Goal: Task Accomplishment & Management: Use online tool/utility

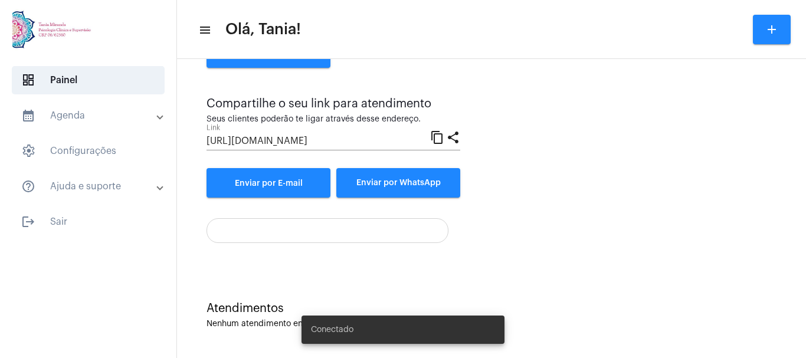
scroll to position [234, 0]
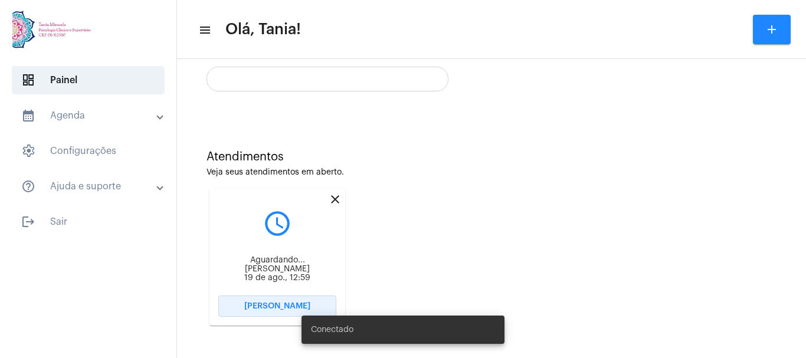
click at [279, 304] on span "[PERSON_NAME]" at bounding box center [277, 306] width 66 height 8
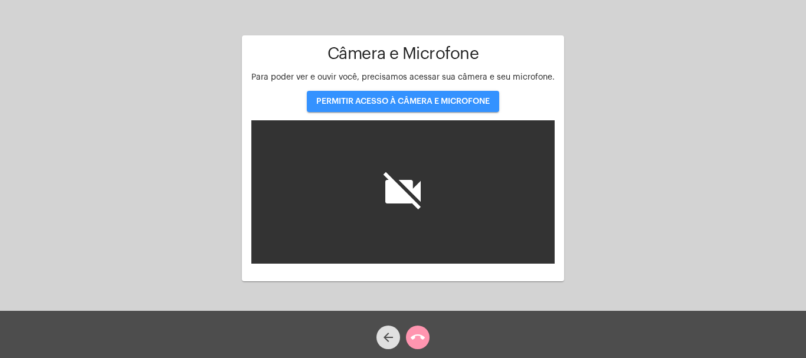
click at [407, 101] on span "PERMITIR ACESSO À CÂMERA E MICROFONE" at bounding box center [403, 101] width 174 height 8
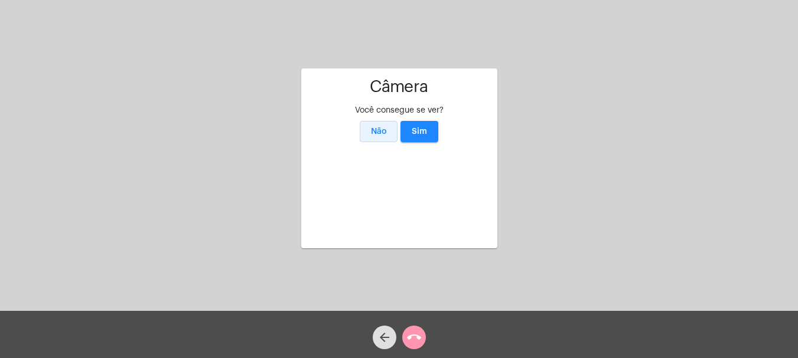
click at [380, 128] on span "Não" at bounding box center [379, 132] width 16 height 8
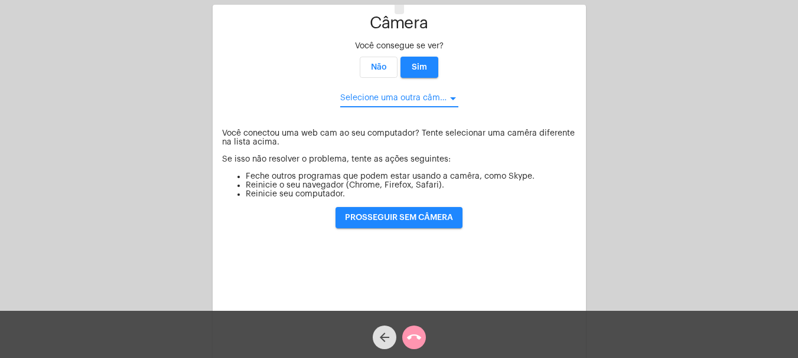
click at [451, 99] on div at bounding box center [453, 98] width 6 height 3
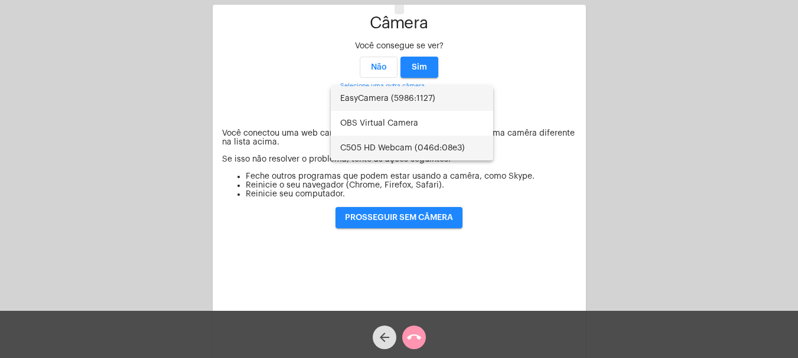
click at [377, 146] on span "C505 HD Webcam (046d:08e3)" at bounding box center [411, 148] width 143 height 25
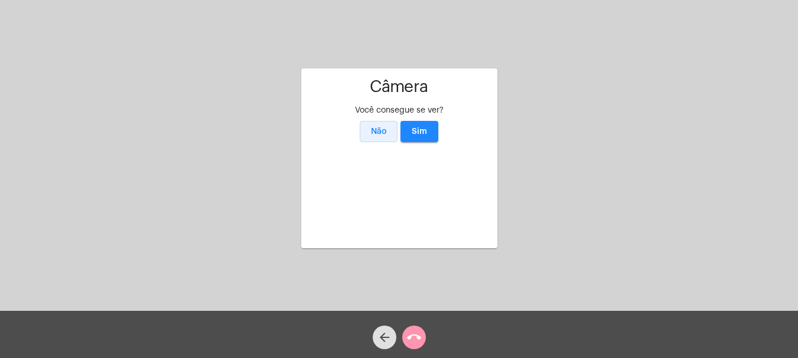
click at [380, 128] on span "Não" at bounding box center [379, 132] width 16 height 8
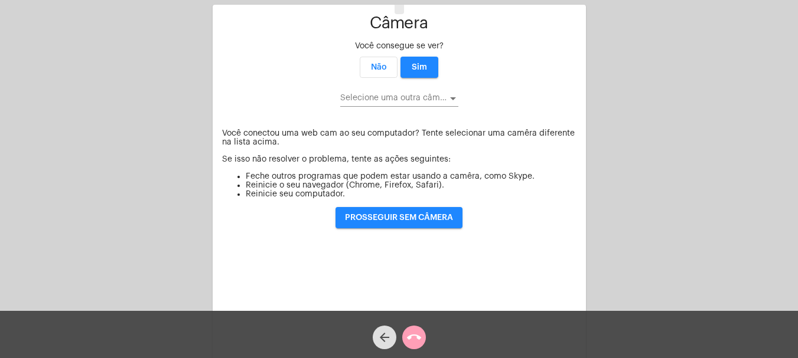
click at [416, 334] on mat-icon "call_end" at bounding box center [414, 338] width 14 height 14
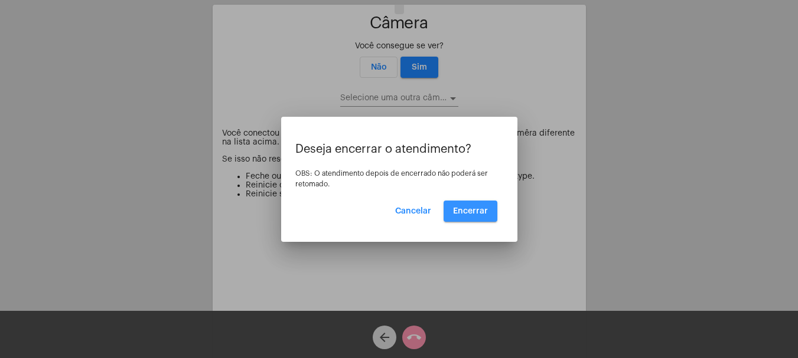
click at [479, 211] on span "Encerrar" at bounding box center [470, 211] width 35 height 8
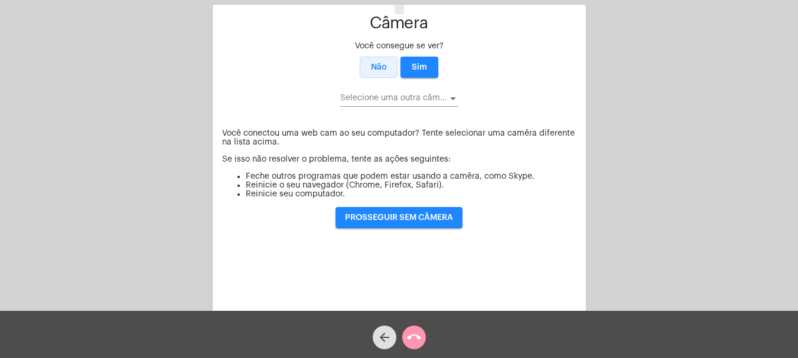
click at [371, 65] on span "Não" at bounding box center [379, 67] width 16 height 8
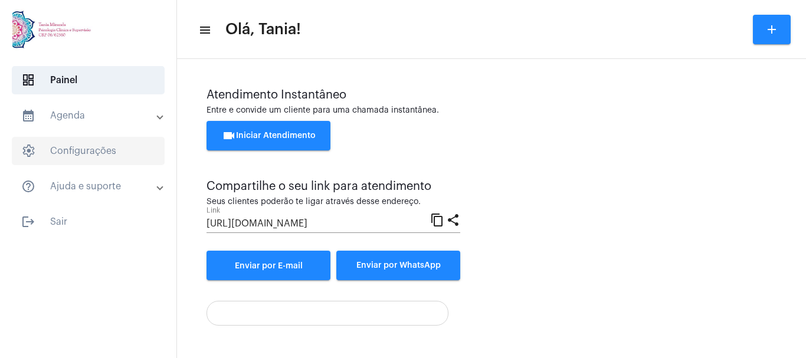
click at [93, 148] on span "settings Configurações" at bounding box center [88, 151] width 153 height 28
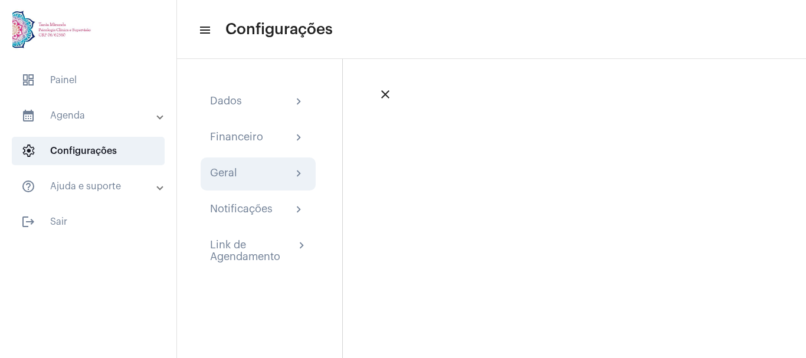
click at [244, 175] on div "Geral chevron_right" at bounding box center [258, 174] width 96 height 14
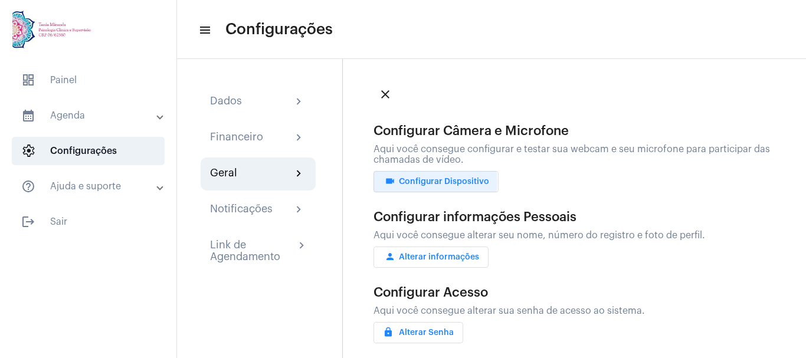
click at [429, 182] on span "videocam Configurar Dispositivo" at bounding box center [436, 182] width 106 height 8
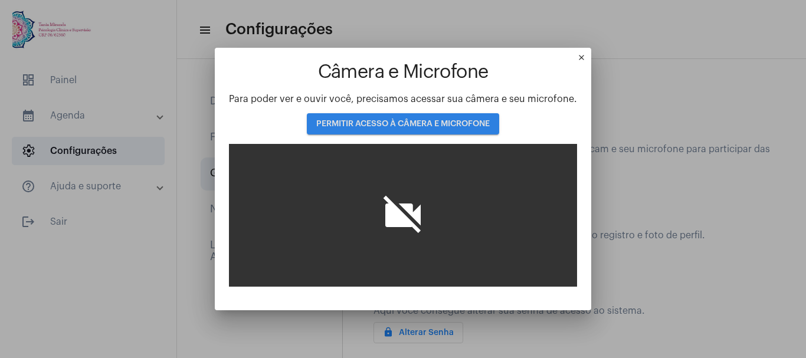
click at [399, 120] on span "PERMITIR ACESSO À CÂMERA E MICROFONE" at bounding box center [403, 124] width 174 height 8
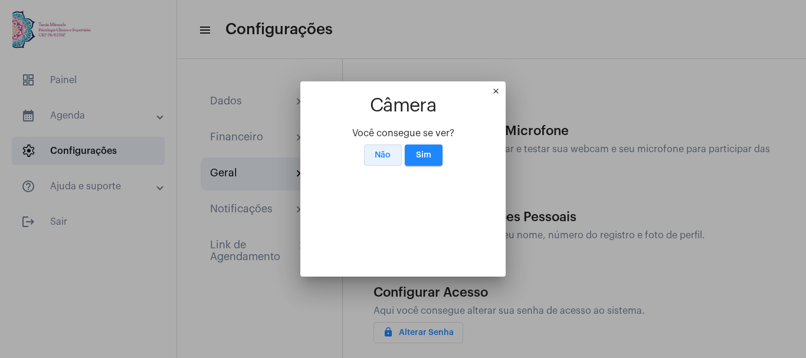
click at [378, 151] on span "Não" at bounding box center [383, 155] width 16 height 8
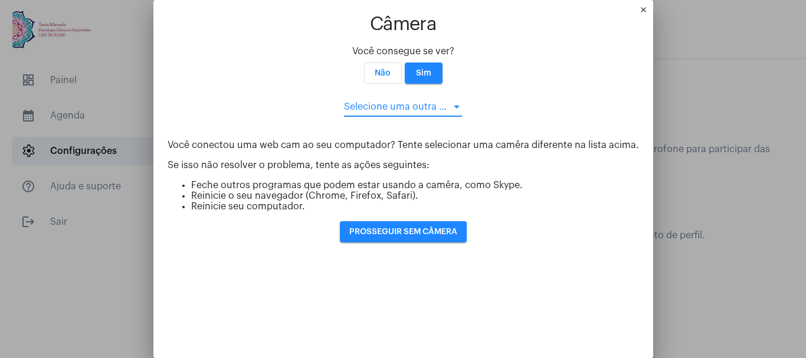
click at [452, 102] on div at bounding box center [403, 107] width 118 height 11
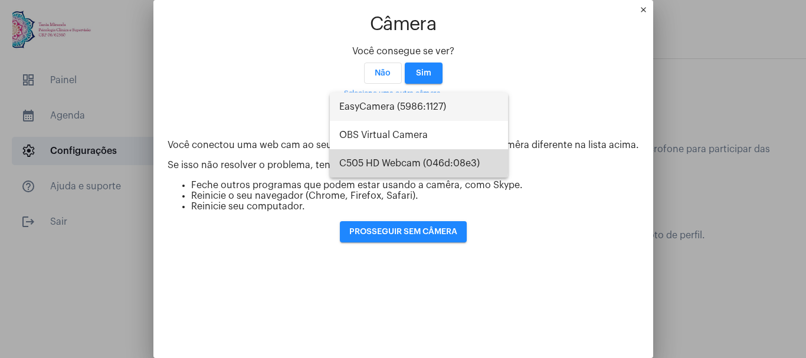
click at [384, 162] on span "C505 HD Webcam (046d:08e3)" at bounding box center [418, 163] width 159 height 28
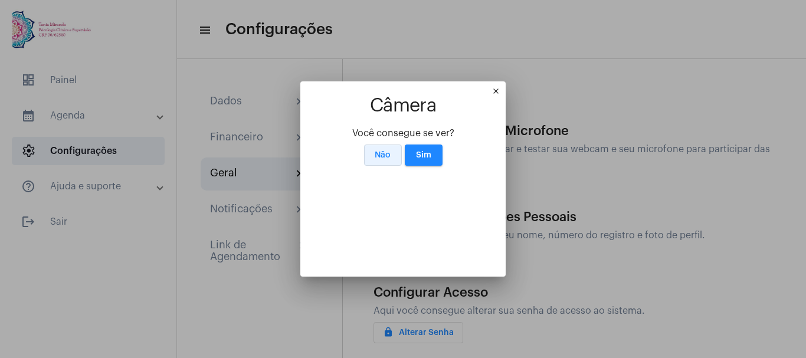
click at [380, 151] on span "Não" at bounding box center [383, 155] width 16 height 8
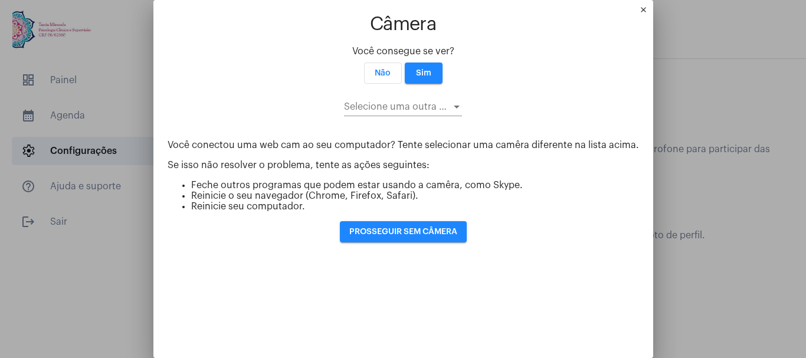
click at [639, 7] on mat-icon "close" at bounding box center [646, 12] width 14 height 14
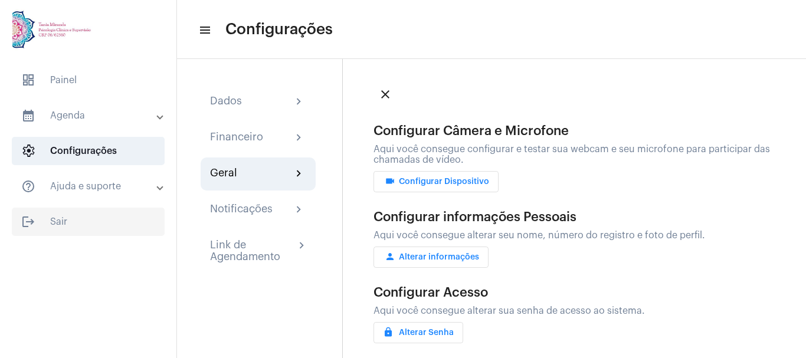
click at [57, 220] on span "logout Sair" at bounding box center [88, 222] width 153 height 28
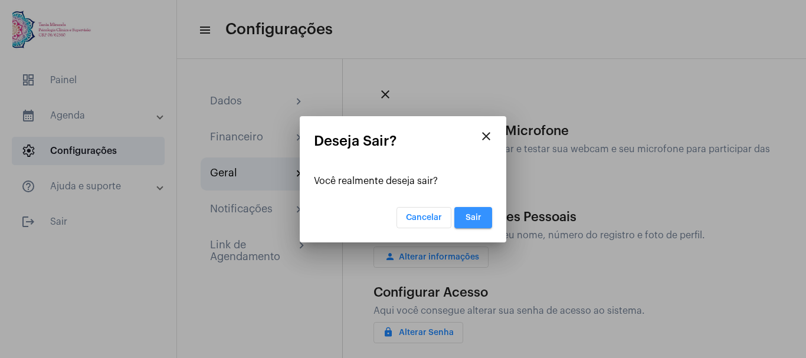
click at [472, 214] on span "Sair" at bounding box center [474, 218] width 16 height 8
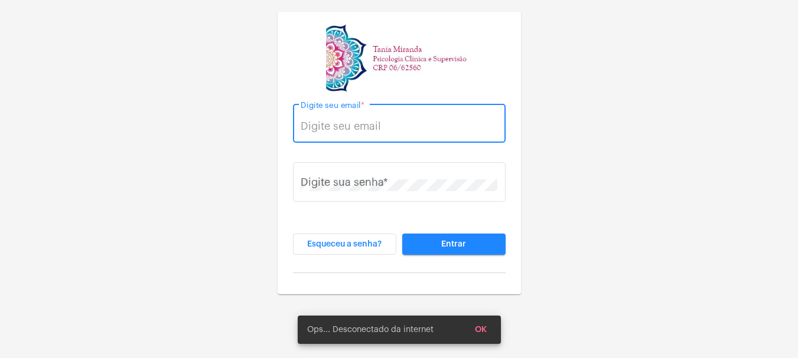
click at [336, 126] on input "Digite seu email *" at bounding box center [398, 126] width 197 height 12
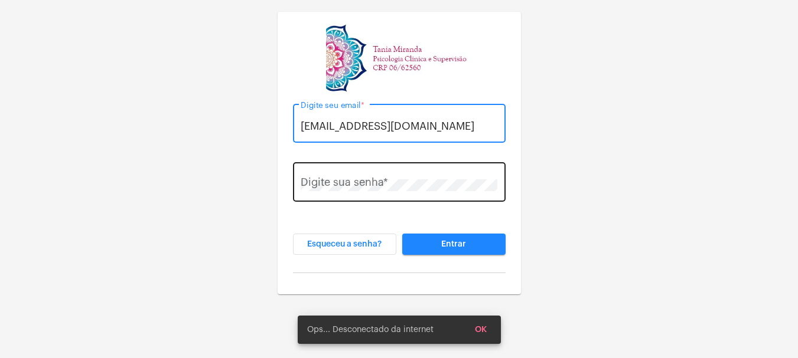
type input "[EMAIL_ADDRESS][DOMAIN_NAME]"
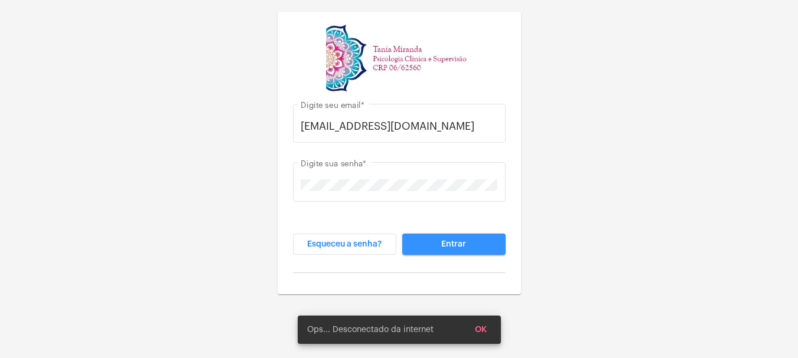
click at [443, 251] on button "Entrar" at bounding box center [453, 244] width 103 height 21
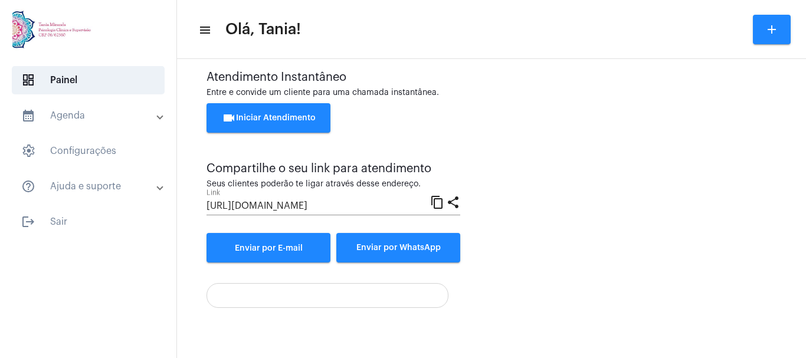
scroll to position [8, 0]
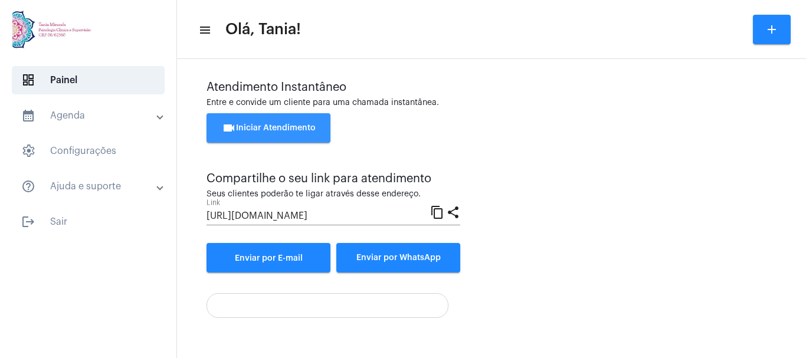
click at [263, 124] on span "videocam Iniciar Atendimento" at bounding box center [269, 128] width 94 height 8
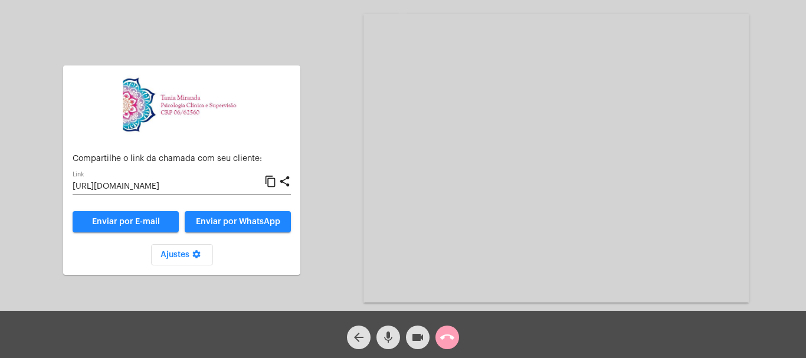
click at [448, 338] on mat-icon "call_end" at bounding box center [447, 338] width 14 height 14
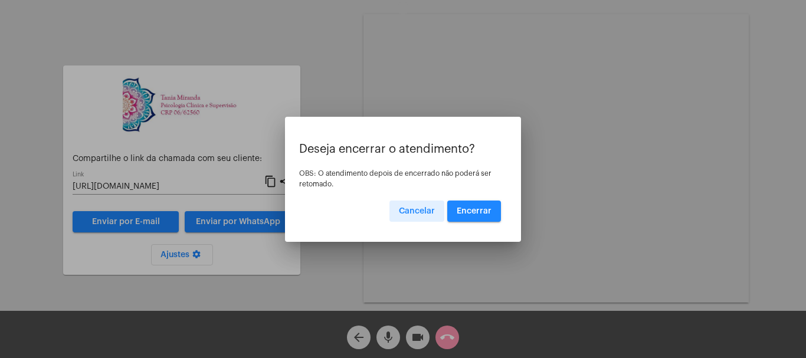
click at [477, 211] on span "Encerrar" at bounding box center [474, 211] width 35 height 8
